Goal: Transaction & Acquisition: Purchase product/service

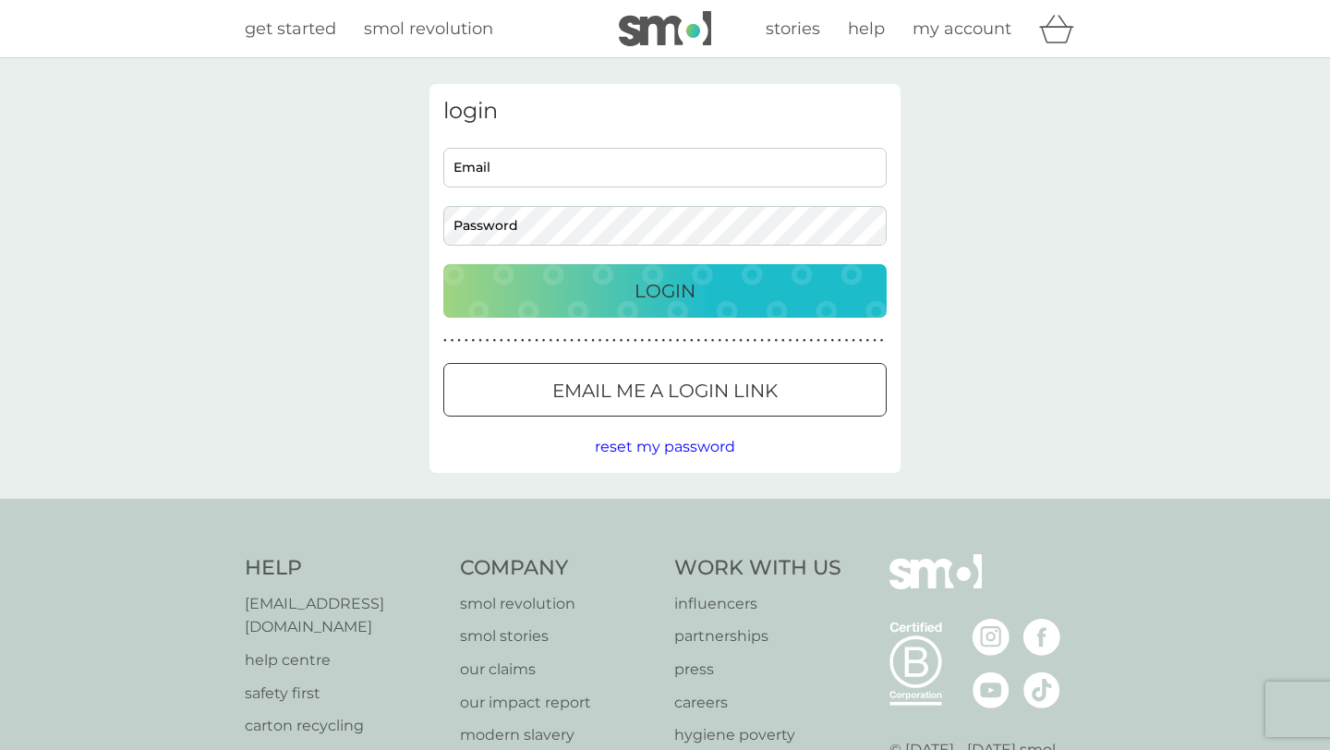
click at [600, 176] on input "Email" at bounding box center [664, 168] width 443 height 40
type input "karlamvz"
click at [630, 397] on p "Email me a login link" at bounding box center [664, 391] width 225 height 30
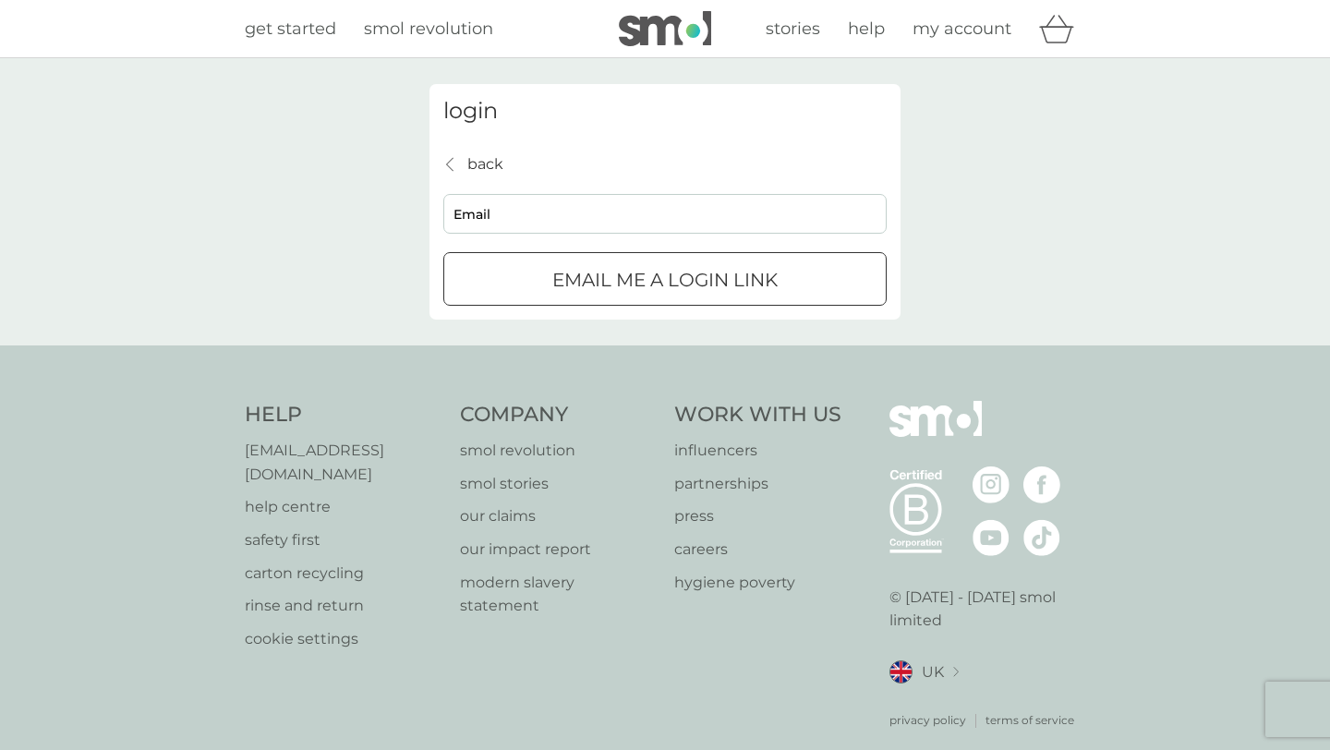
click at [661, 223] on input "Email" at bounding box center [664, 214] width 443 height 40
type input "karlamvz@hotmail.com"
click at [664, 277] on div "submit" at bounding box center [665, 279] width 4 height 4
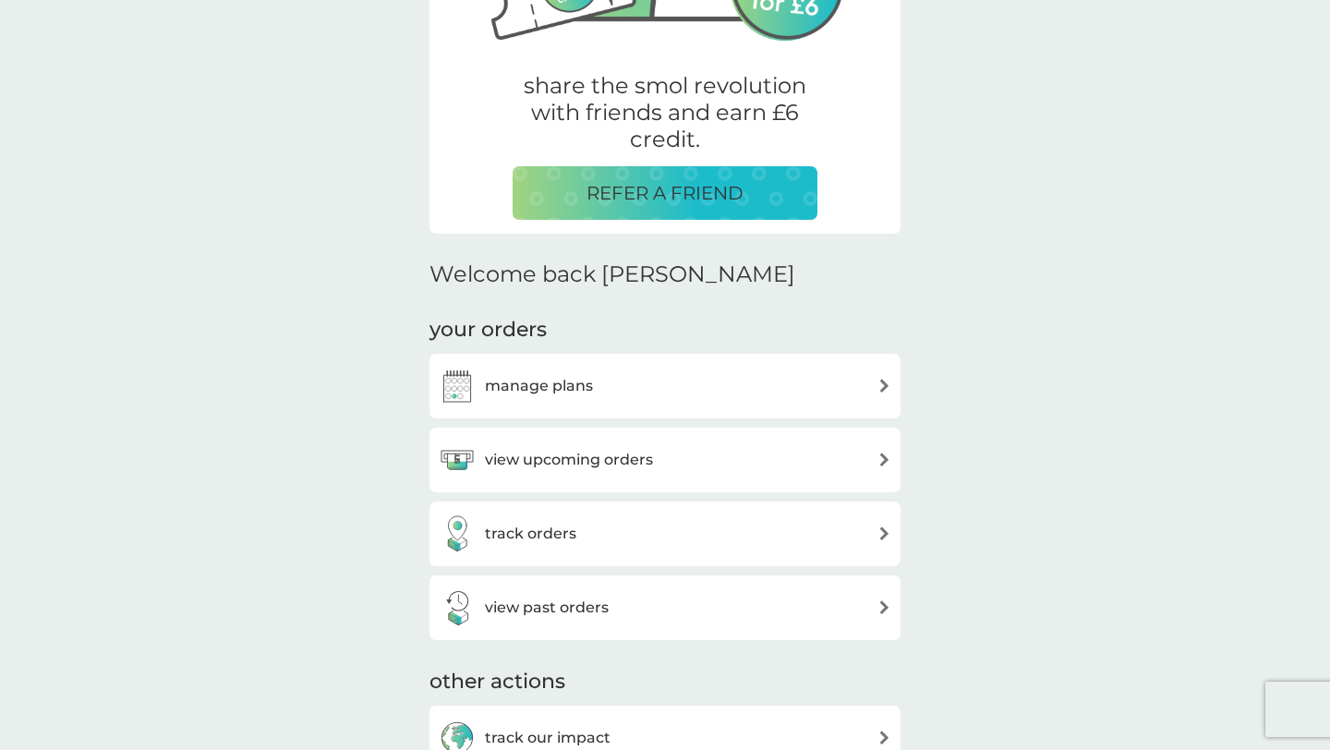
scroll to position [312, 0]
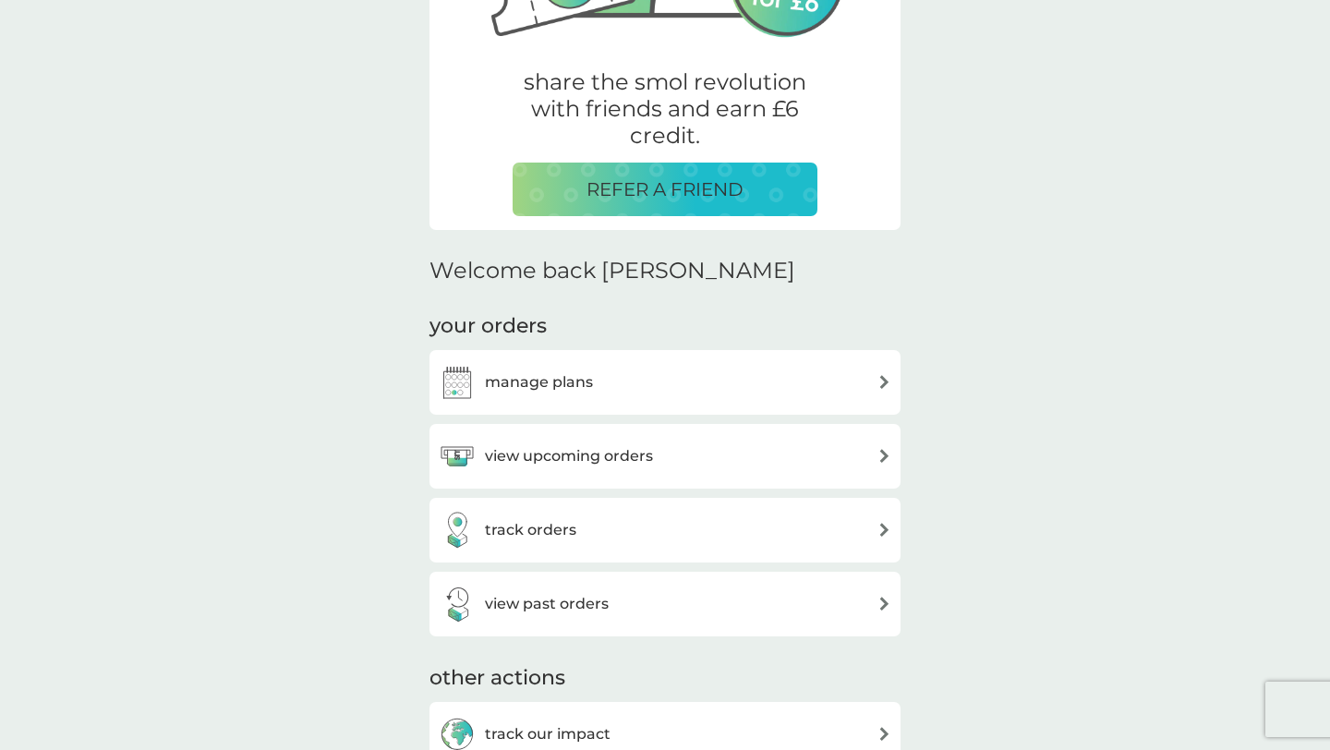
click at [568, 459] on h3 "view upcoming orders" at bounding box center [569, 456] width 168 height 24
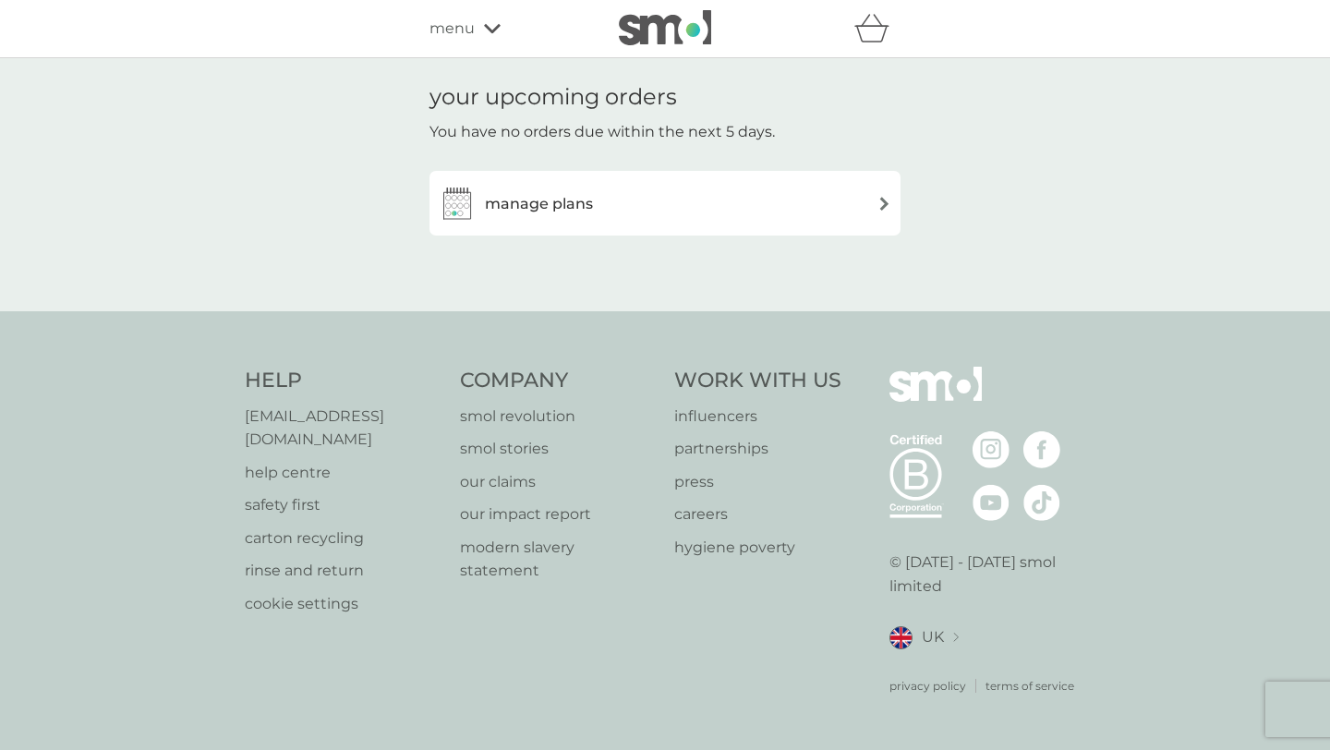
click at [544, 204] on h3 "manage plans" at bounding box center [539, 204] width 108 height 24
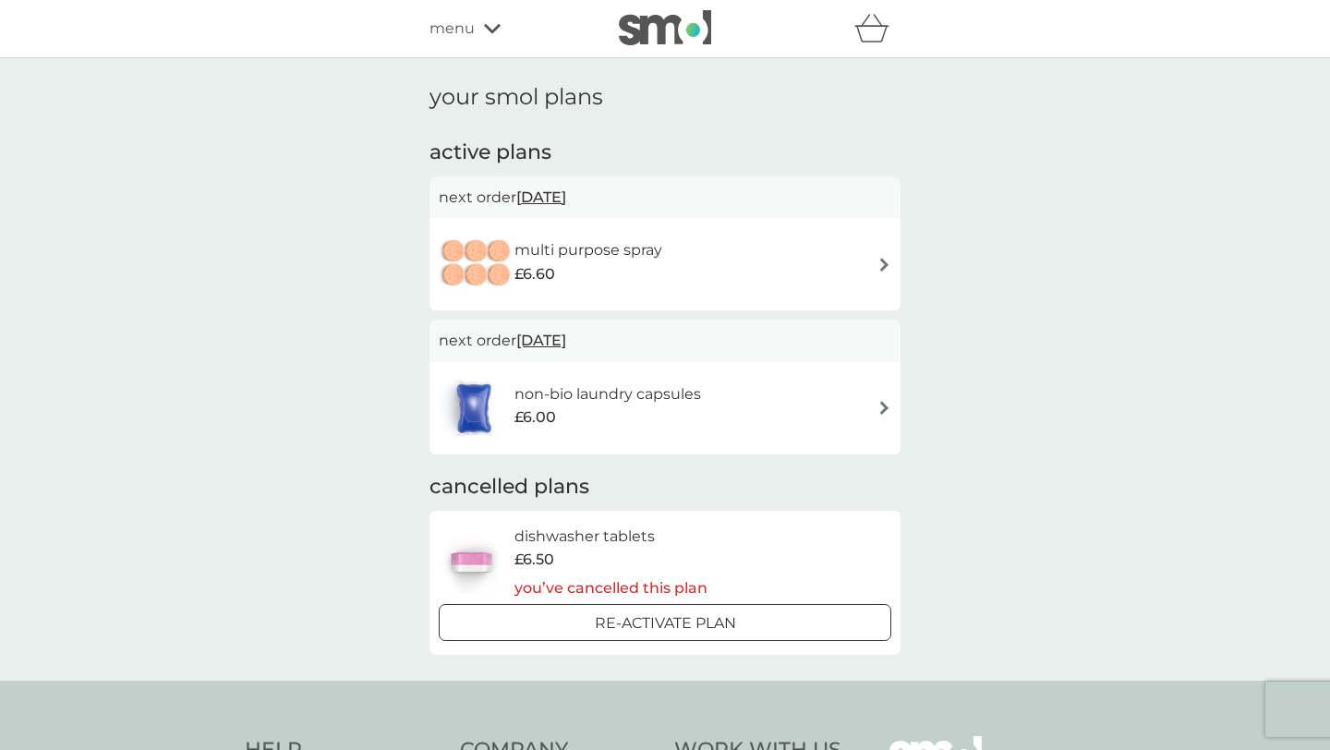
click at [874, 261] on div "multi purpose spray £6.60" at bounding box center [665, 264] width 452 height 65
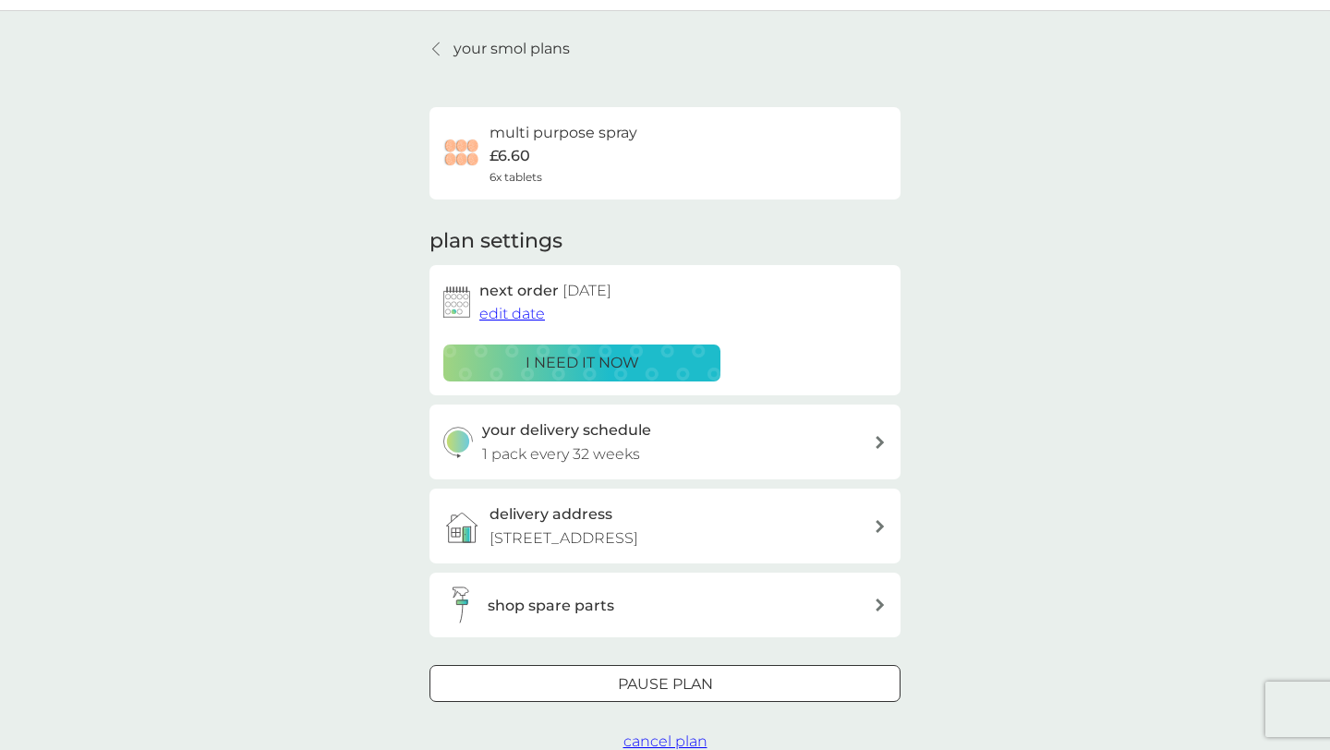
scroll to position [59, 0]
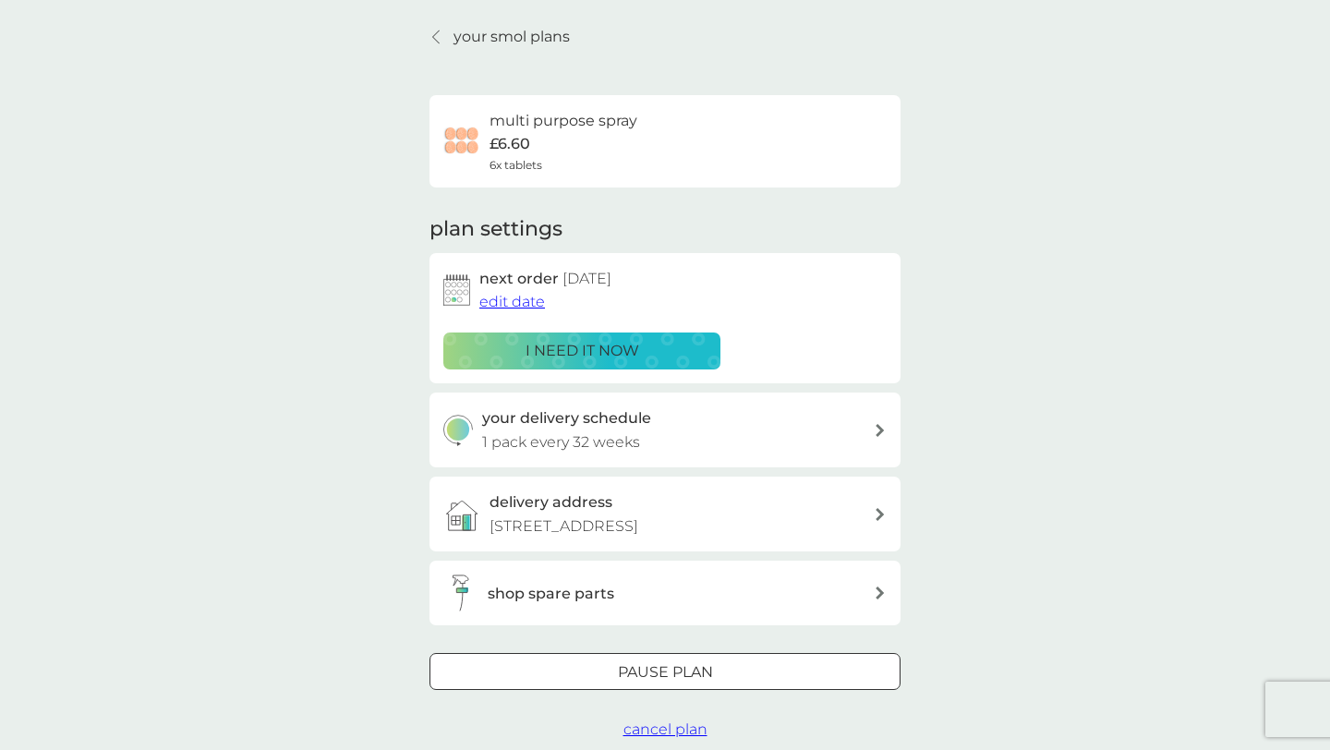
click at [526, 303] on span "edit date" at bounding box center [512, 302] width 66 height 18
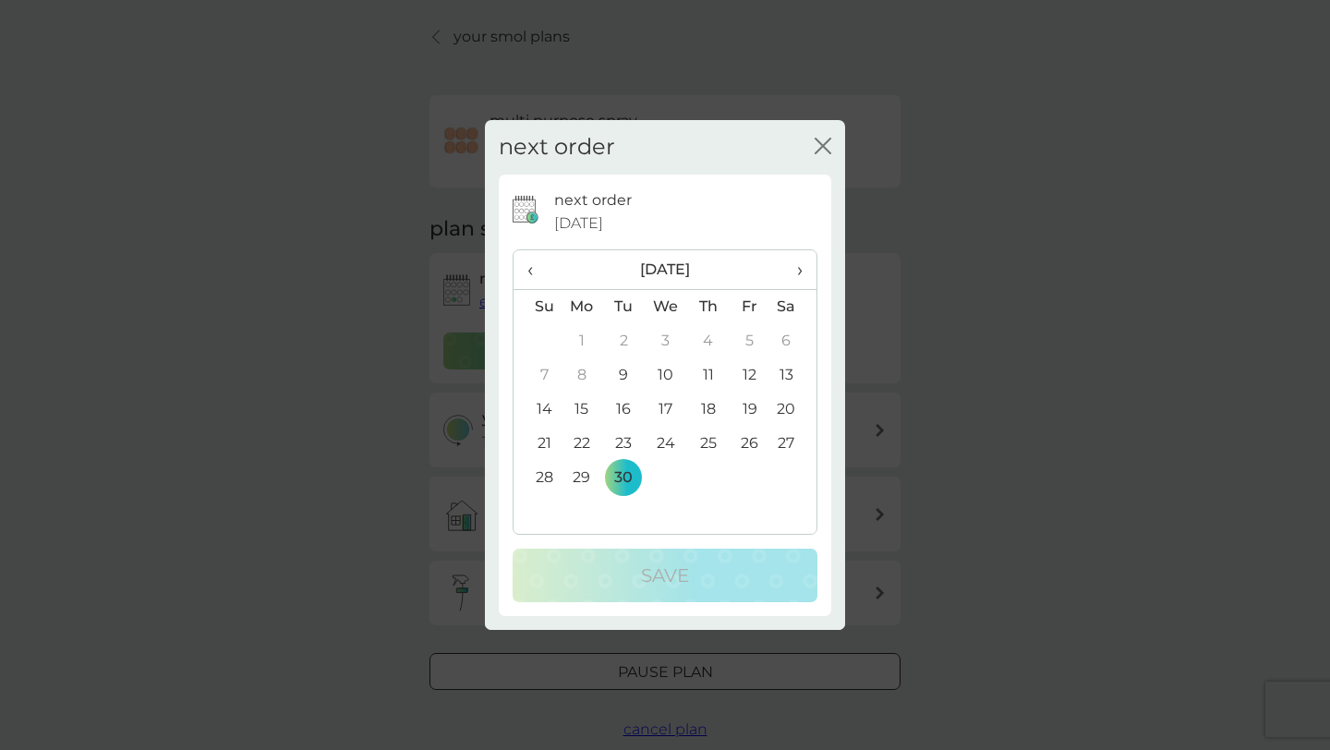
click at [799, 271] on span "›" at bounding box center [793, 269] width 18 height 39
click at [711, 387] on td "8" at bounding box center [708, 375] width 42 height 34
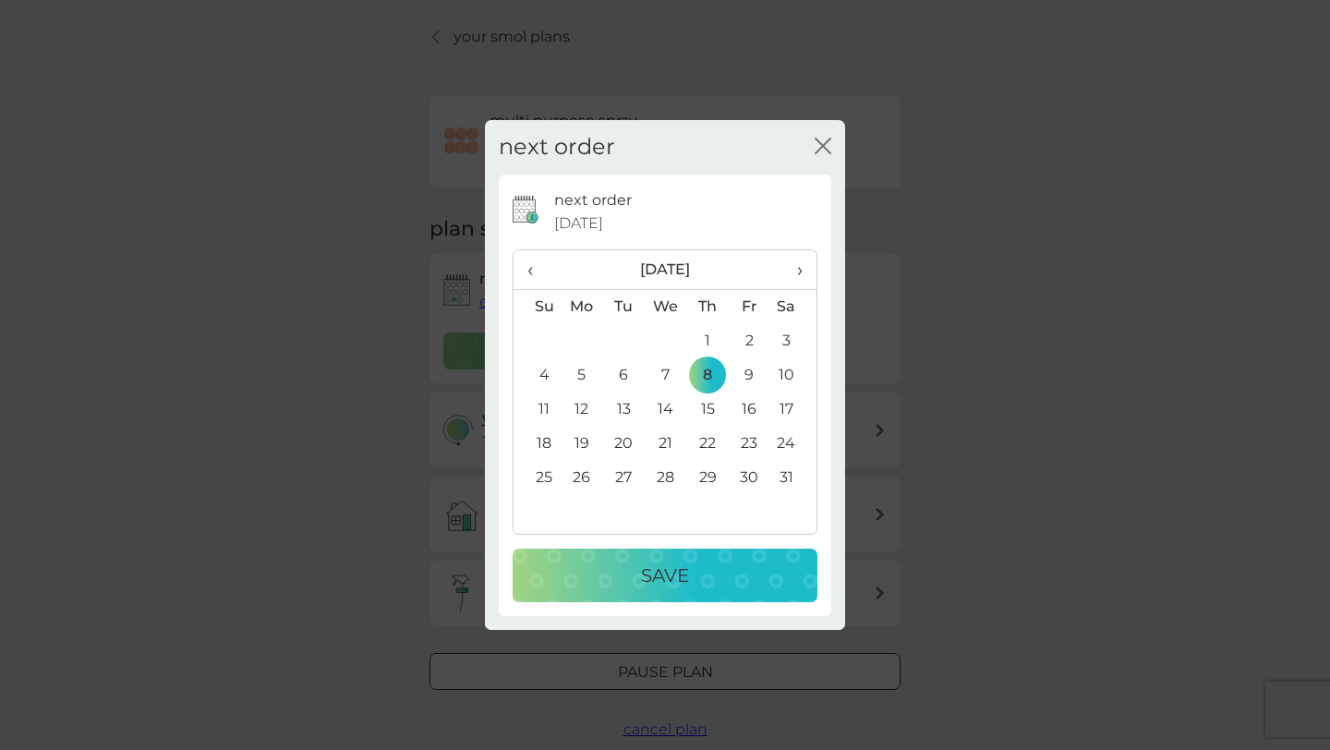
click at [697, 586] on div "Save" at bounding box center [665, 575] width 268 height 30
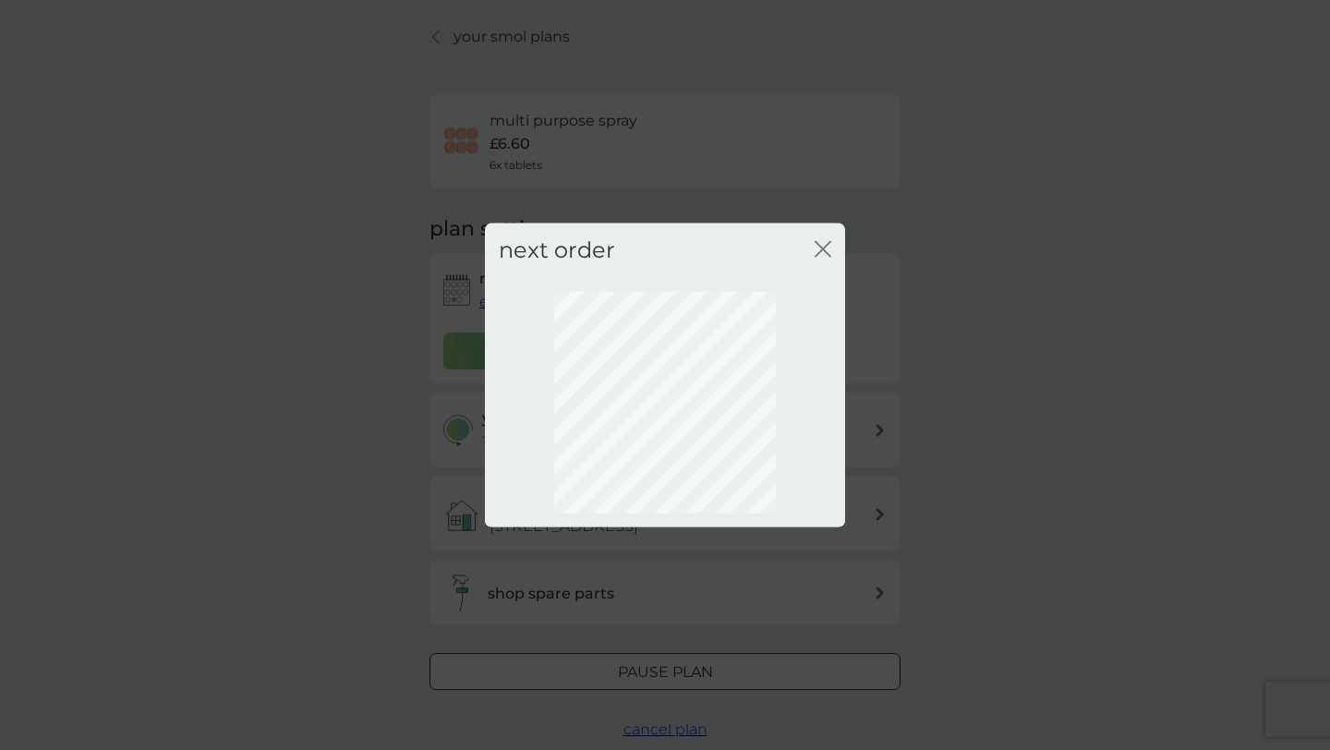
scroll to position [24, 0]
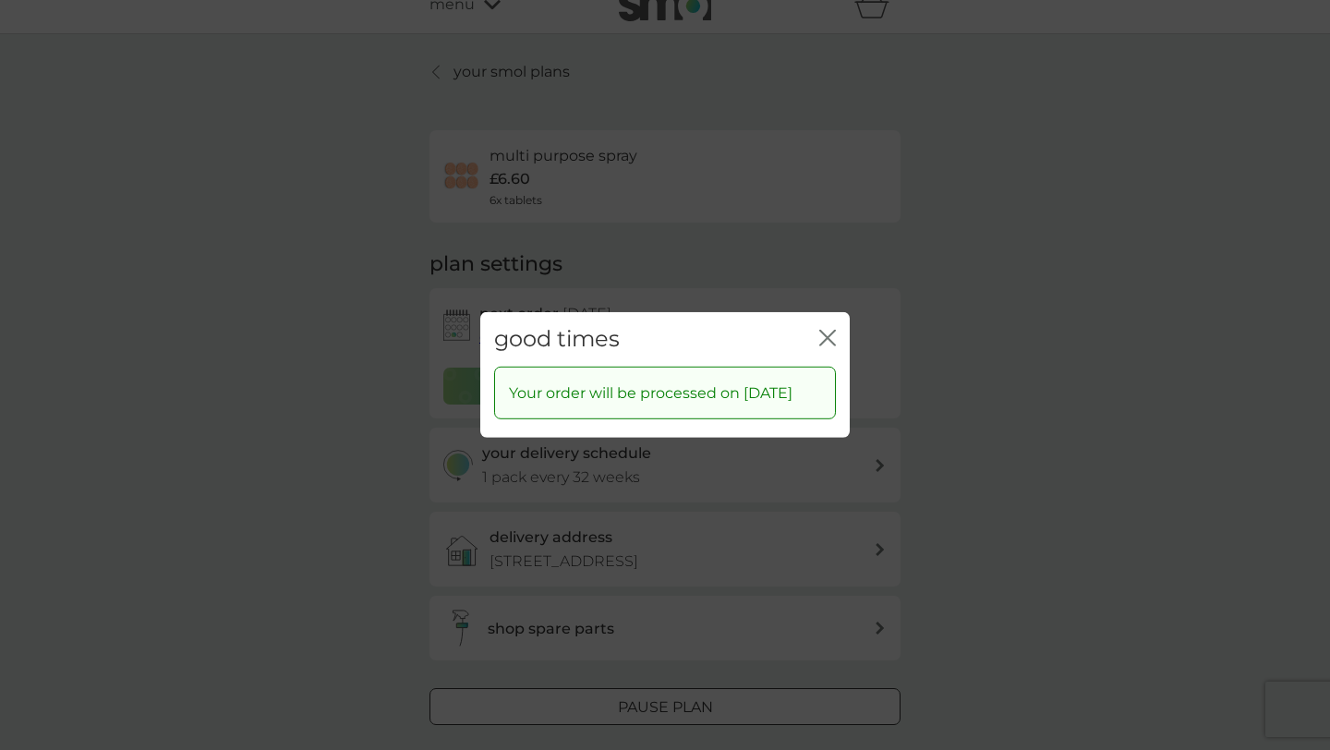
click at [830, 331] on icon "close" at bounding box center [830, 338] width 7 height 15
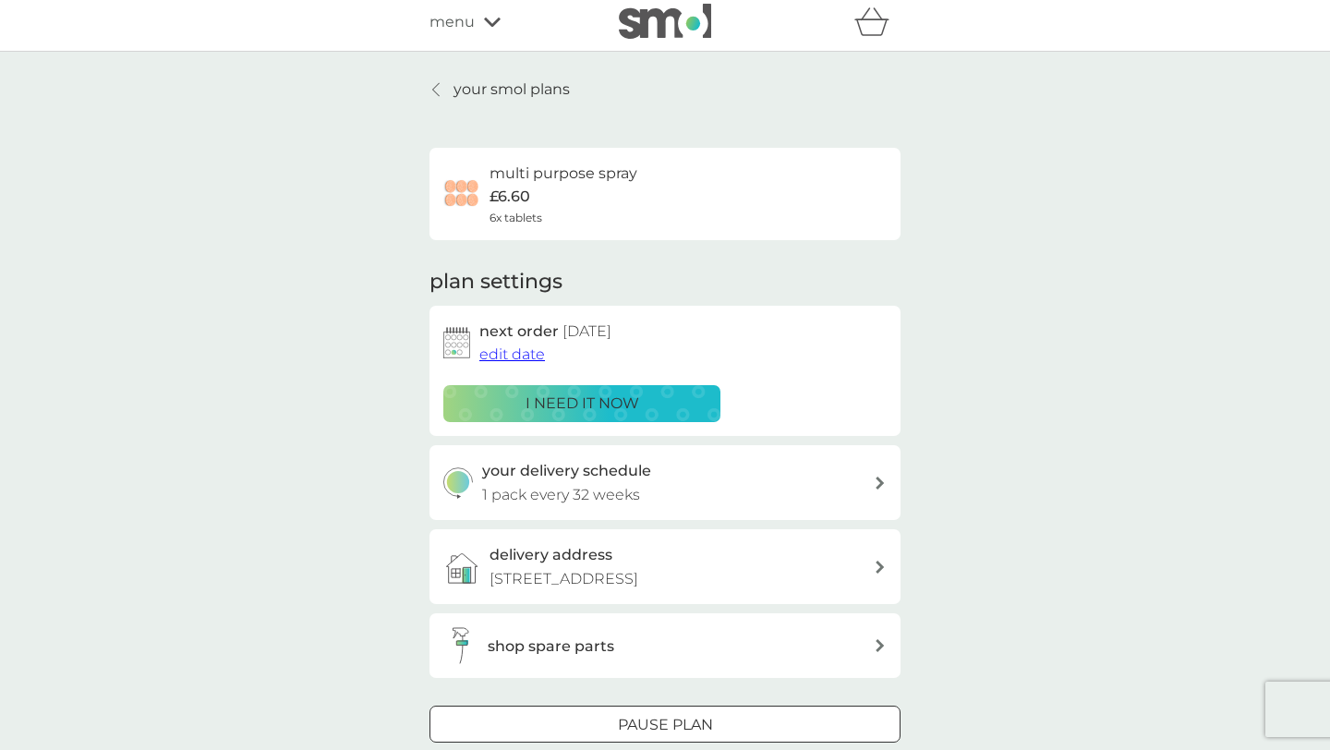
scroll to position [3, 0]
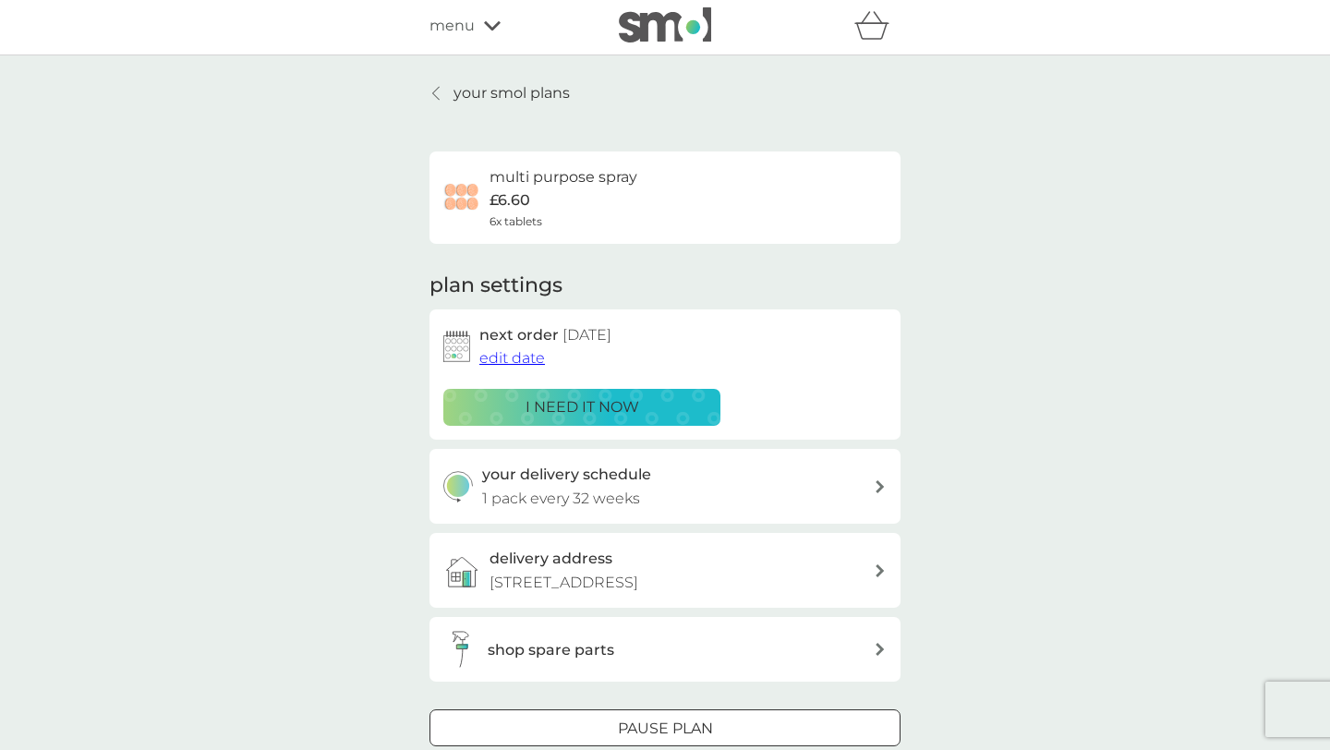
click at [434, 94] on icon at bounding box center [435, 93] width 7 height 15
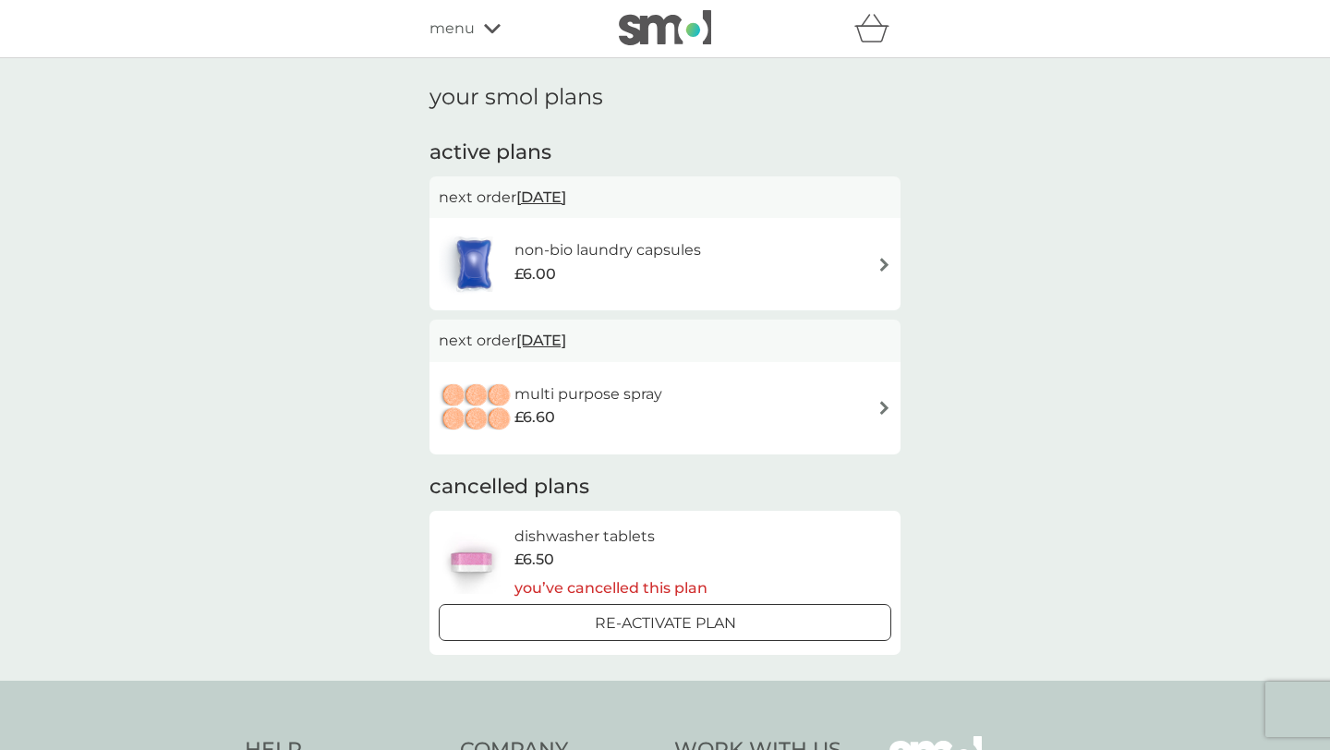
click at [474, 262] on img at bounding box center [474, 264] width 70 height 65
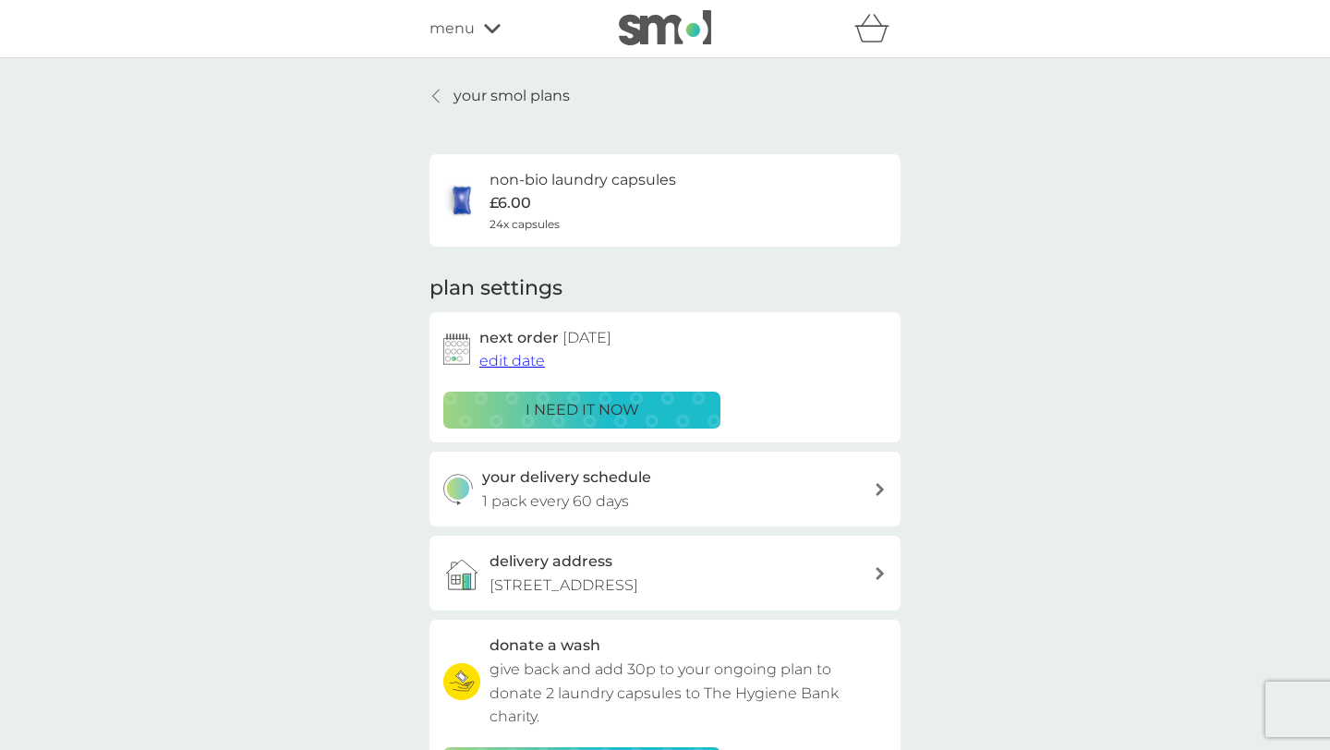
click at [603, 410] on p "i need it now" at bounding box center [582, 410] width 114 height 24
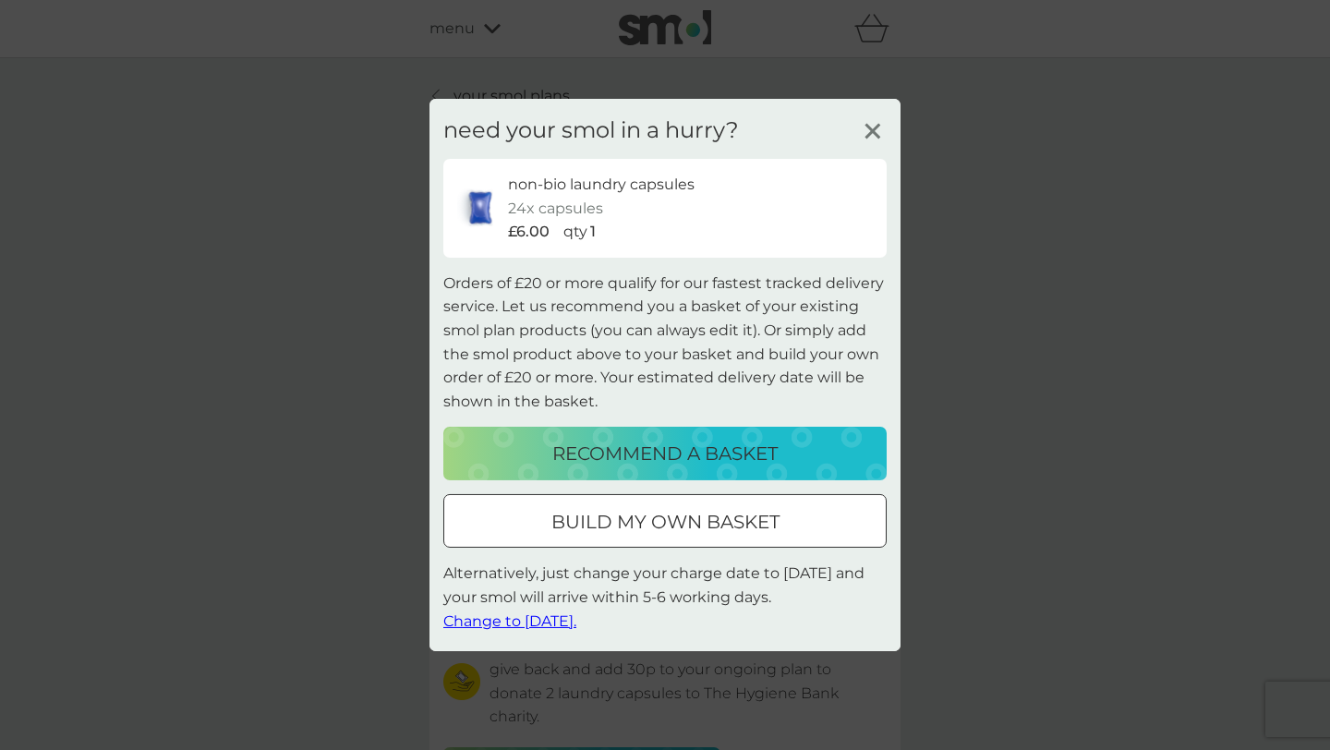
click at [640, 519] on div at bounding box center [643, 520] width 16 height 16
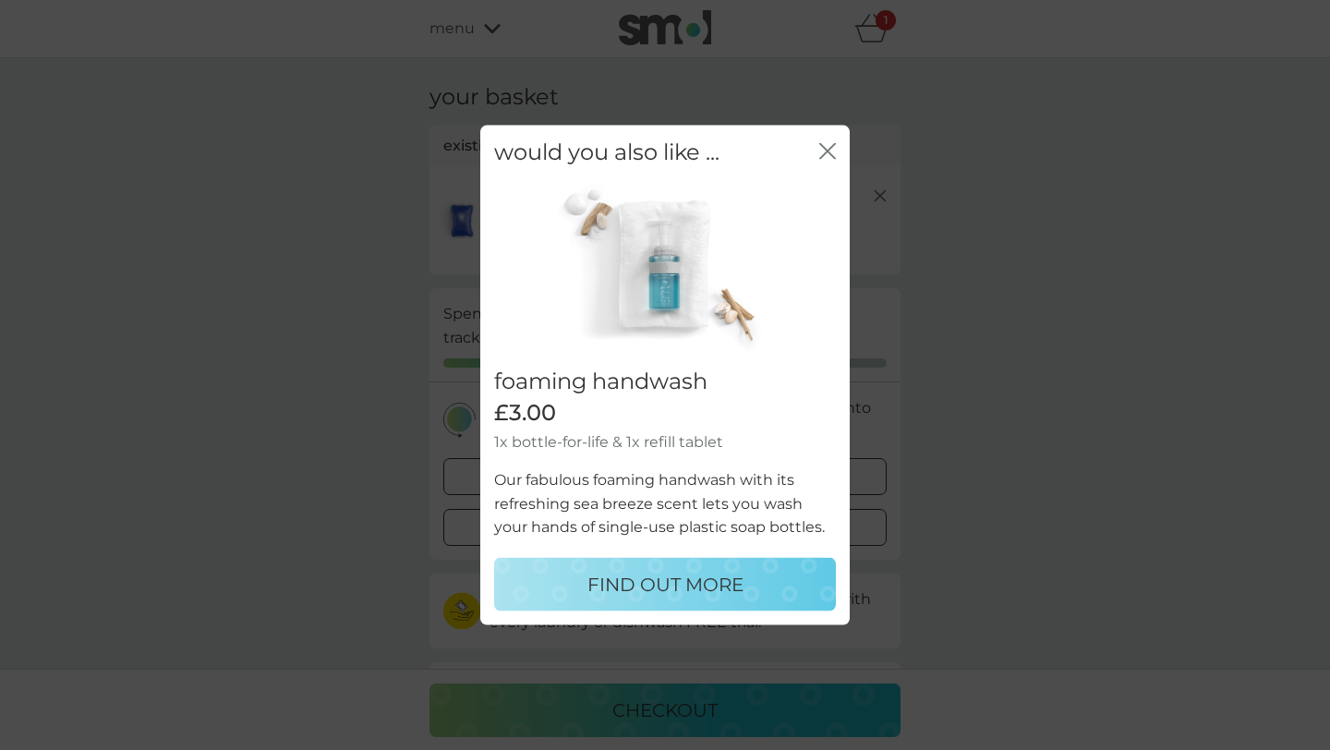
click at [822, 149] on icon "close" at bounding box center [827, 151] width 17 height 17
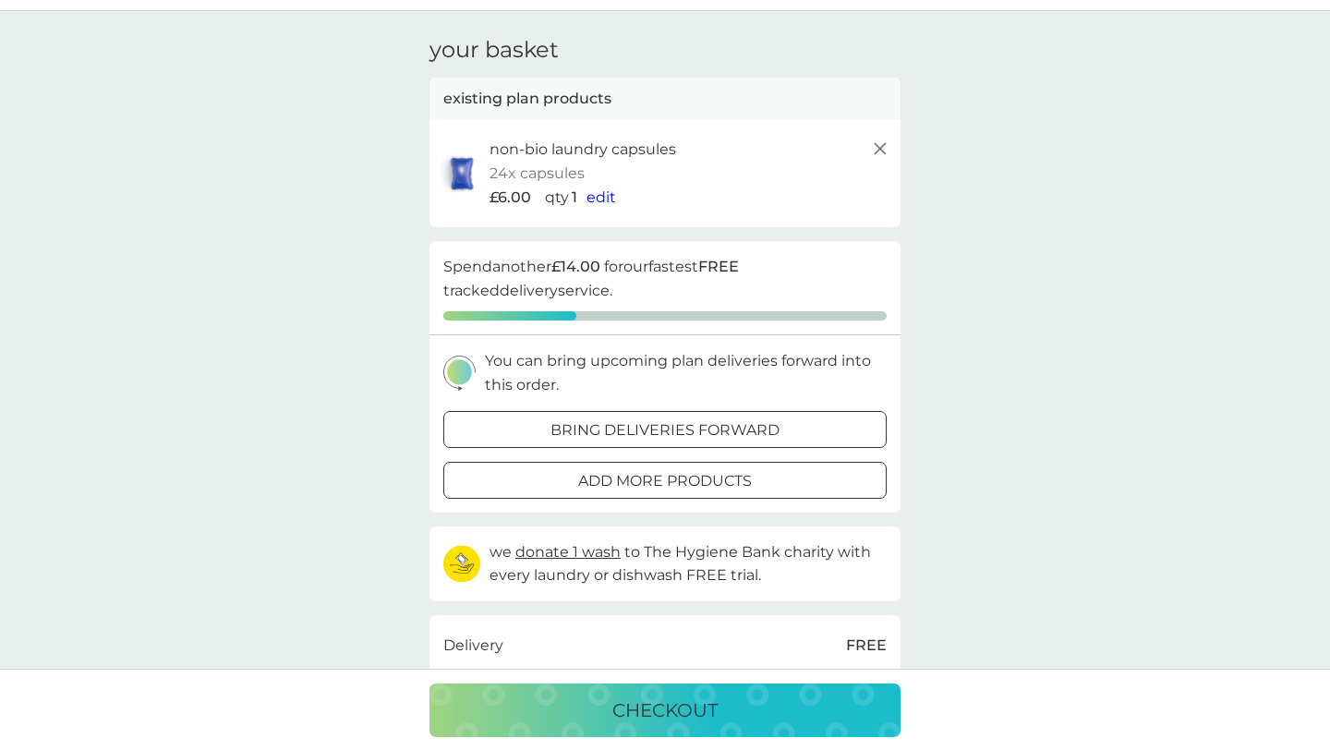
scroll to position [53, 0]
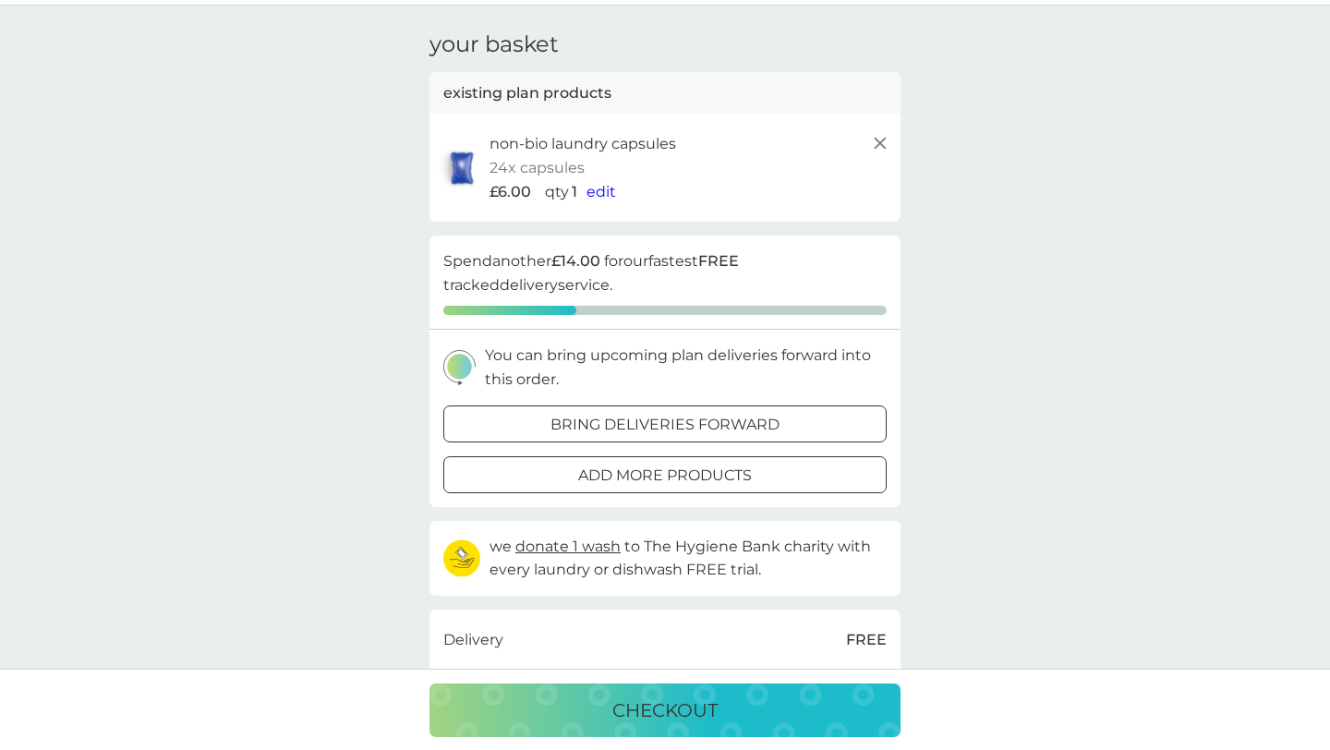
click at [725, 695] on div "checkout" at bounding box center [665, 710] width 434 height 30
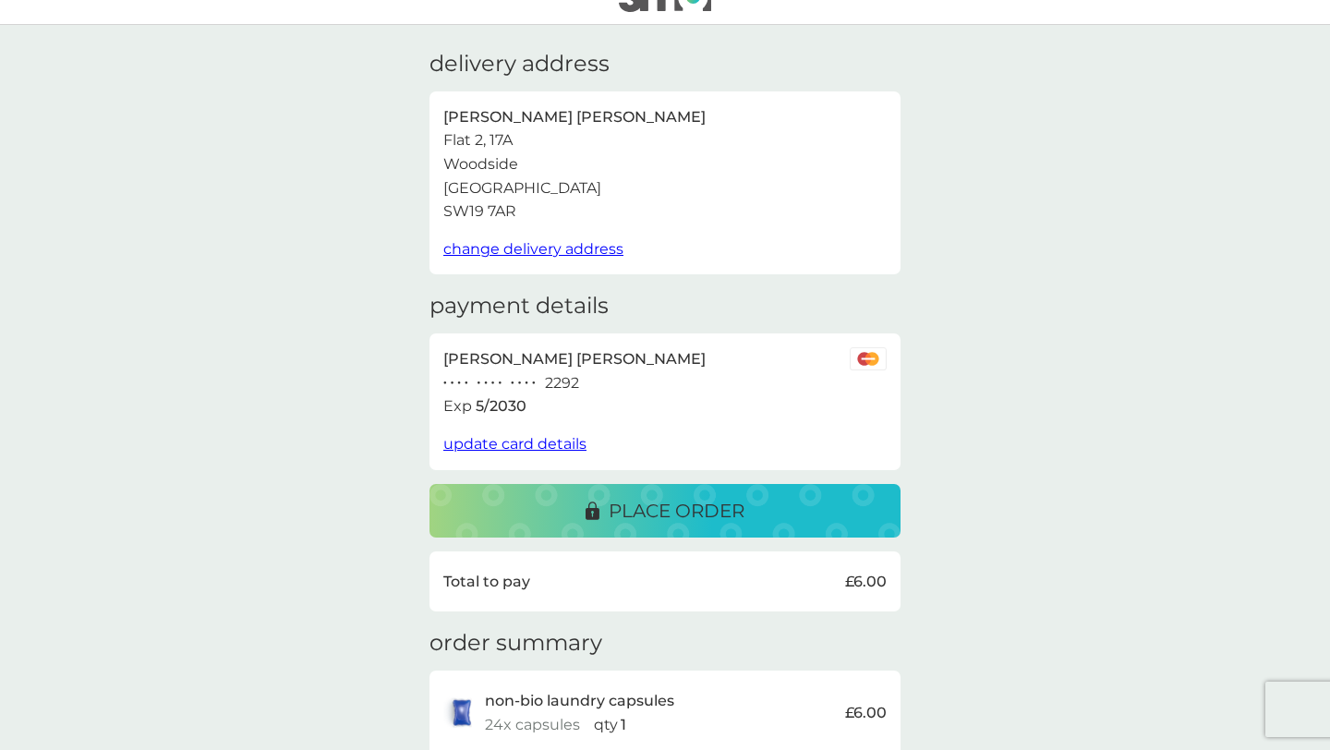
scroll to position [34, 0]
click at [664, 507] on p "place order" at bounding box center [676, 510] width 136 height 30
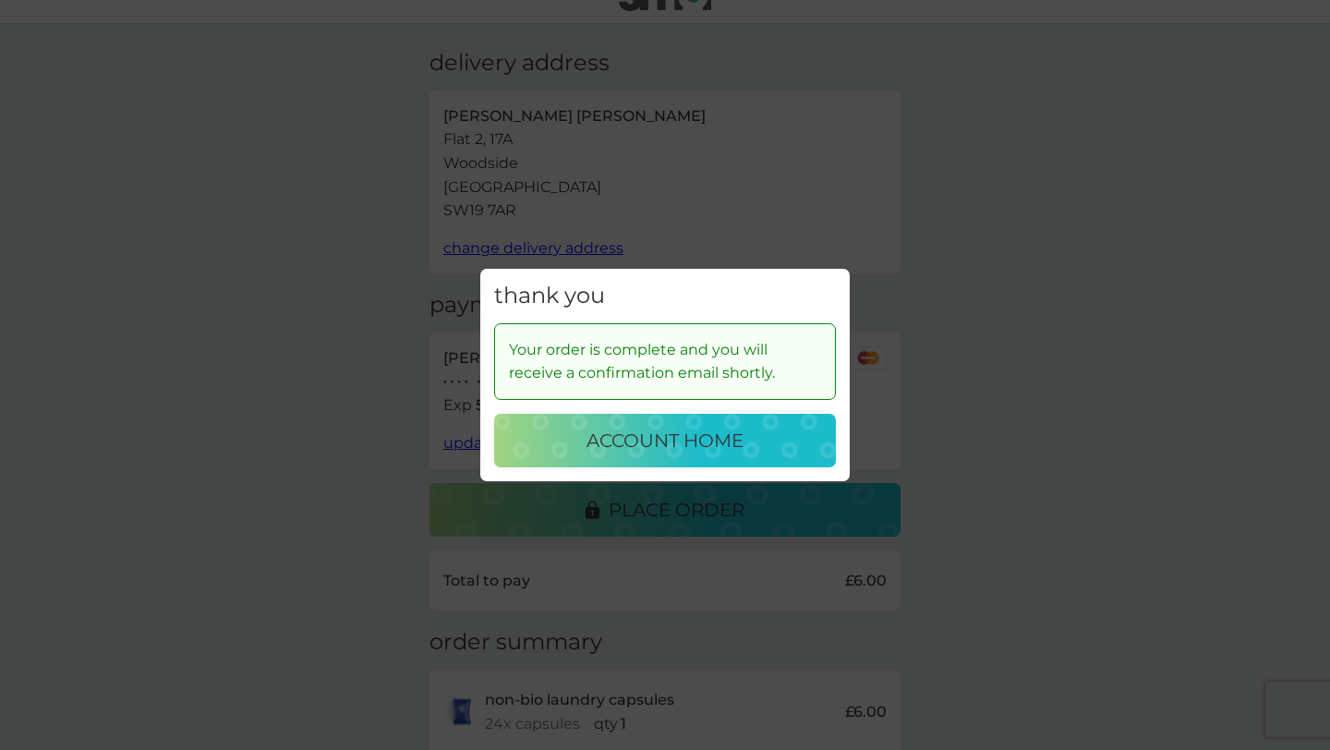
click at [657, 438] on p "account home" at bounding box center [664, 441] width 157 height 30
